Goal: Information Seeking & Learning: Understand process/instructions

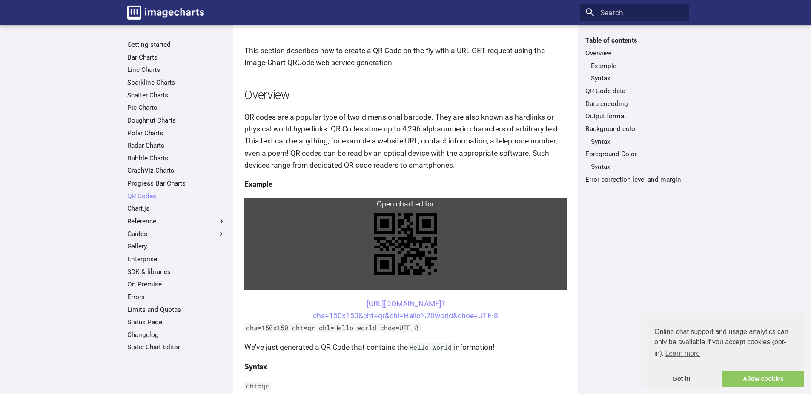
scroll to position [54, 0]
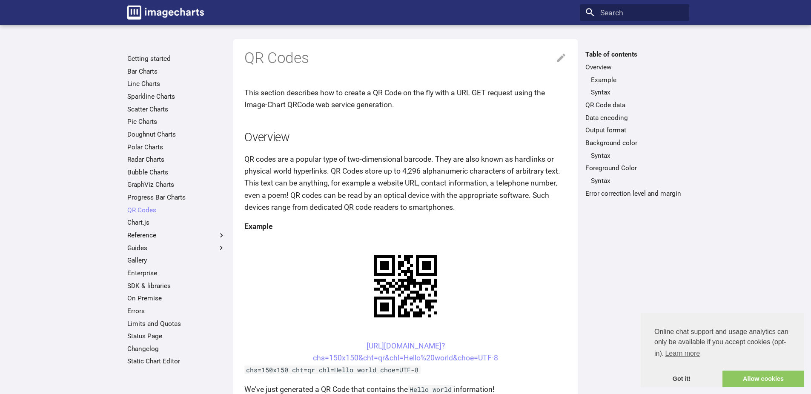
scroll to position [54, 0]
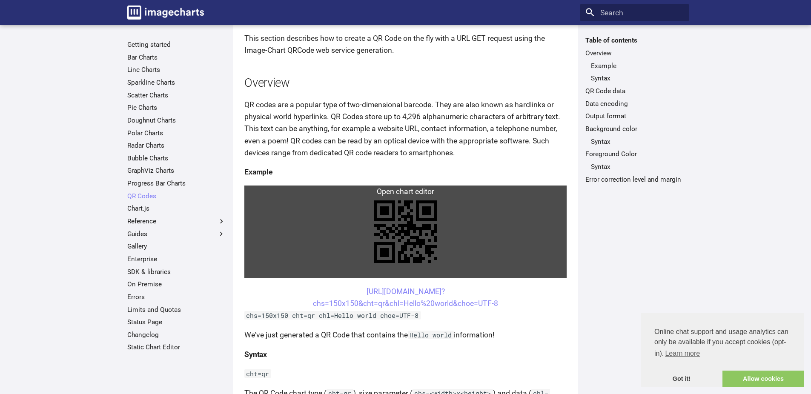
click at [355, 192] on link at bounding box center [405, 232] width 322 height 92
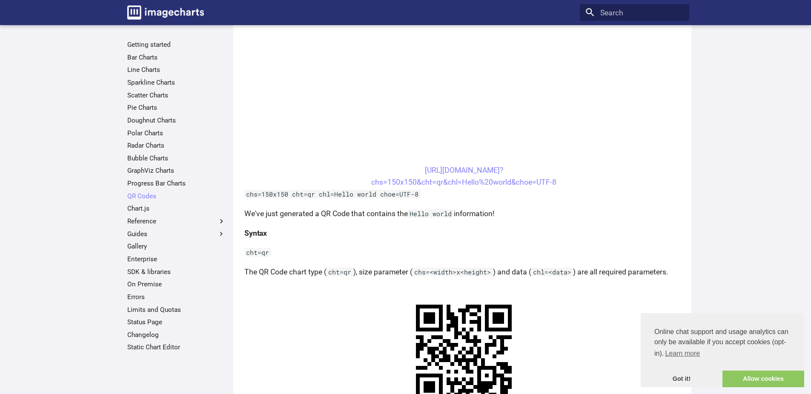
scroll to position [277, 0]
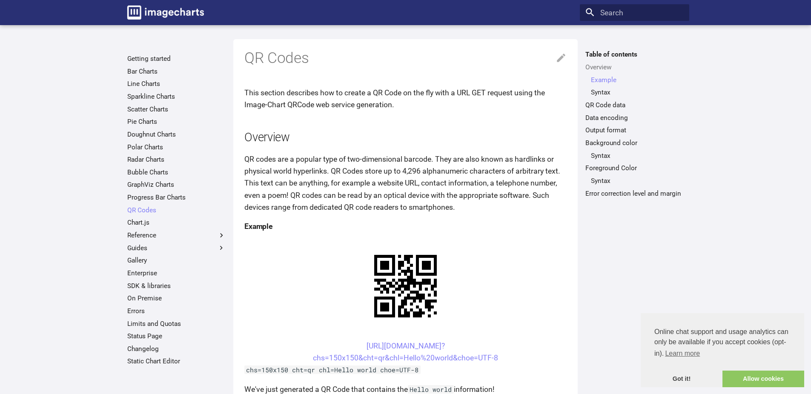
scroll to position [277, 0]
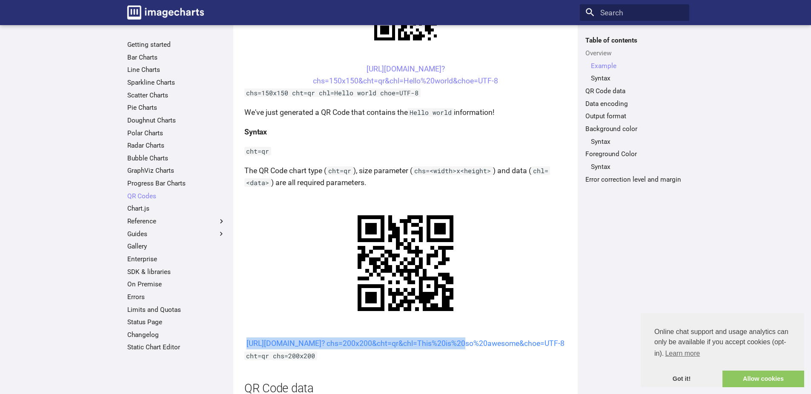
drag, startPoint x: 350, startPoint y: 141, endPoint x: 377, endPoint y: 155, distance: 30.3
click at [377, 338] on center "[URL][DOMAIN_NAME]? chs=200x200&cht=qr&chl=This%20is%20so%20awesome&choe=UTF-8" at bounding box center [405, 344] width 322 height 12
copy link "[URL][DOMAIN_NAME]? chs=200x200&cht=qr&chl="
